Goal: Find specific page/section

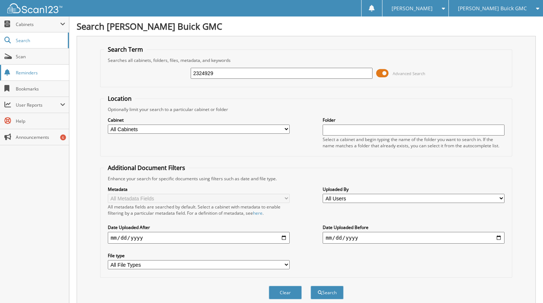
click at [36, 66] on link "Reminders" at bounding box center [34, 73] width 69 height 16
type input "47948"
click at [311, 286] on button "Search" at bounding box center [327, 293] width 33 height 14
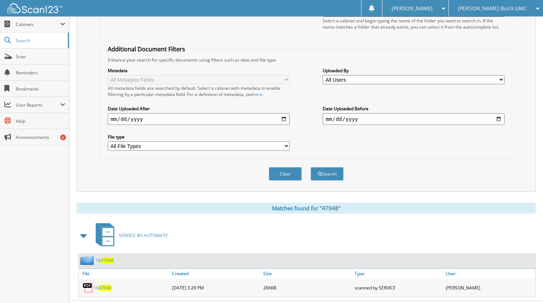
scroll to position [127, 0]
